Goal: Register for event/course

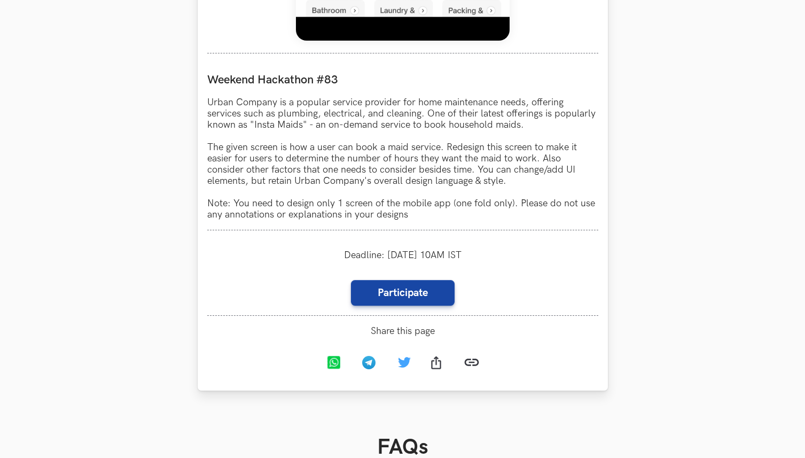
scroll to position [946, 0]
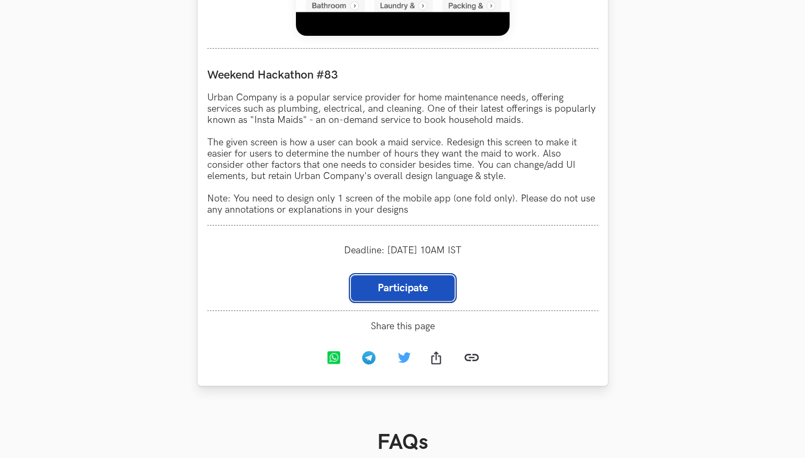
click at [389, 300] on link "Participate" at bounding box center [403, 288] width 104 height 26
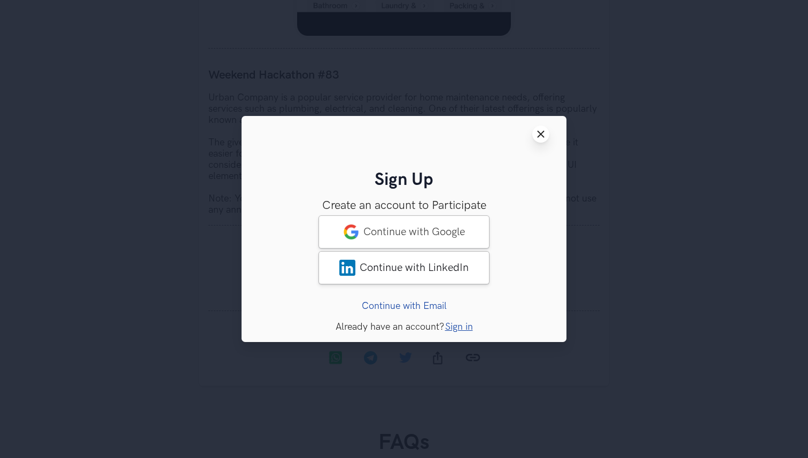
click at [540, 140] on button "Close modal window" at bounding box center [540, 134] width 17 height 17
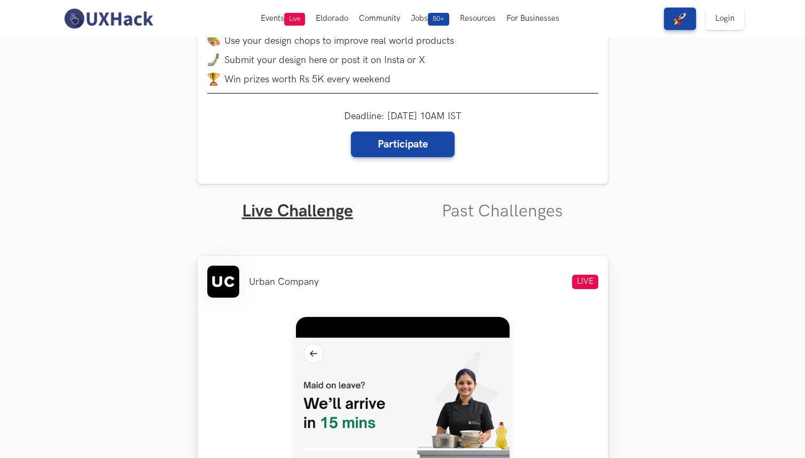
scroll to position [0, 0]
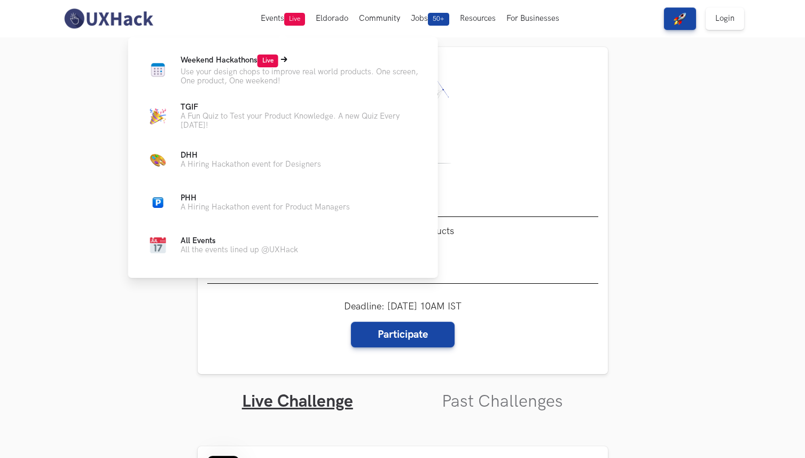
click at [236, 56] on span "Weekend Hackathons Live" at bounding box center [230, 60] width 98 height 9
